Goal: Information Seeking & Learning: Learn about a topic

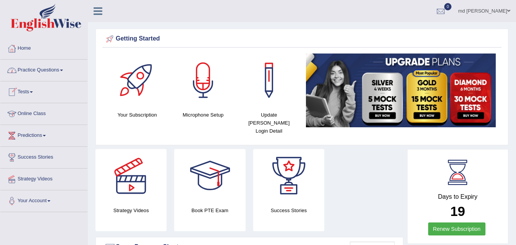
click at [28, 114] on link "Online Class" at bounding box center [43, 112] width 87 height 19
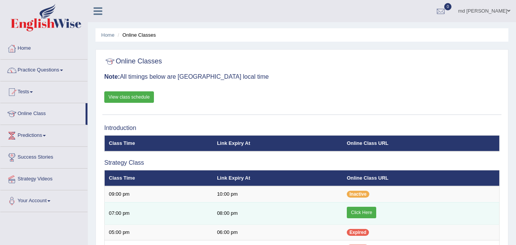
click at [366, 211] on link "Click Here" at bounding box center [361, 212] width 29 height 11
